Goal: Find specific page/section: Find specific page/section

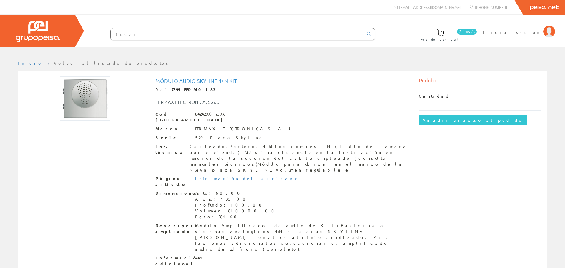
click at [248, 36] on input "text" at bounding box center [237, 34] width 253 height 12
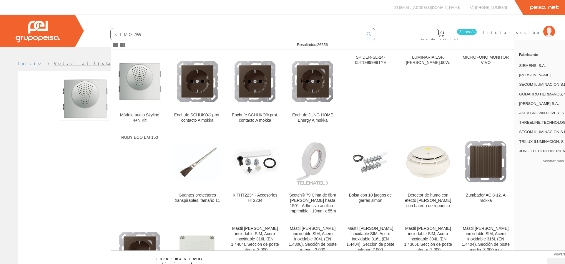
type input "SIMO7999"
